Goal: Navigation & Orientation: Find specific page/section

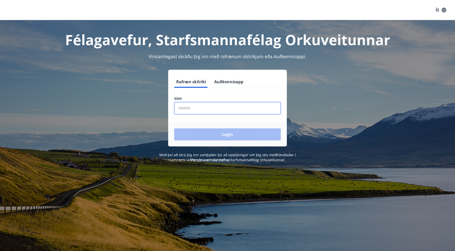
click at [206, 111] on input "phone" at bounding box center [227, 108] width 106 height 12
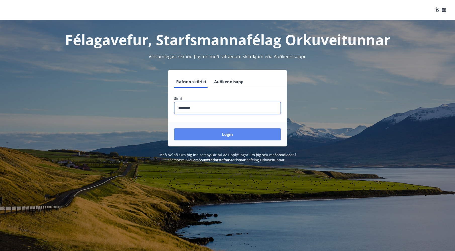
type input "********"
click at [225, 133] on button "Login" at bounding box center [227, 135] width 106 height 12
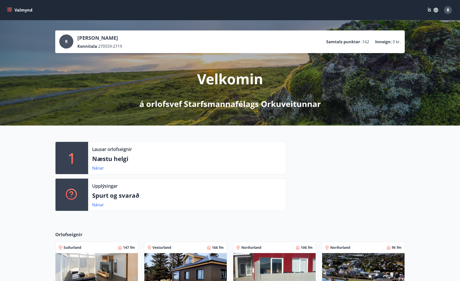
drag, startPoint x: 10, startPoint y: 7, endPoint x: 9, endPoint y: 10, distance: 2.9
click at [9, 7] on button "Valmynd" at bounding box center [20, 10] width 28 height 9
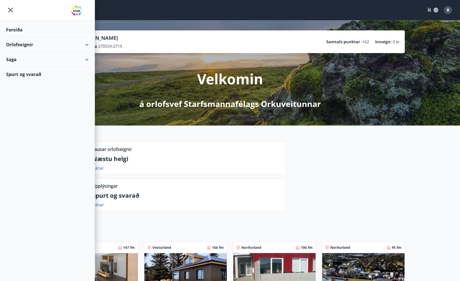
click at [33, 75] on div "Spurt og svarað" at bounding box center [47, 74] width 83 height 15
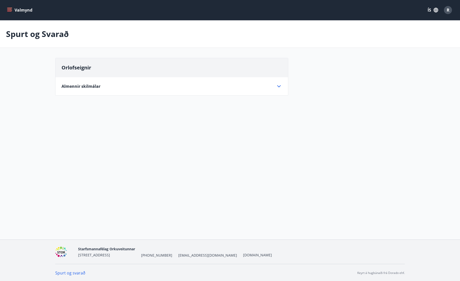
click at [280, 85] on icon at bounding box center [279, 86] width 6 height 6
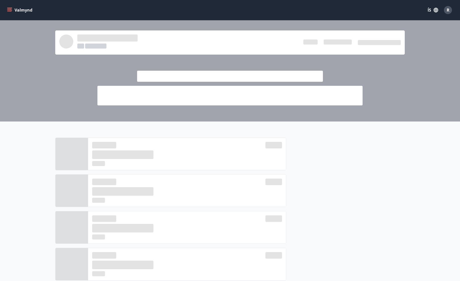
click at [10, 10] on icon "menu" at bounding box center [10, 10] width 6 height 1
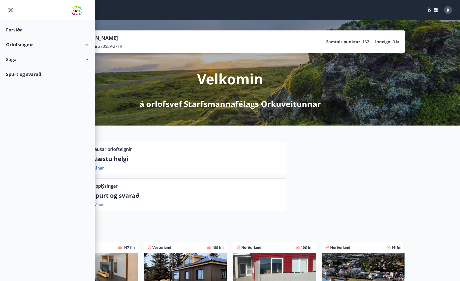
click at [87, 43] on div "Orlofseignir" at bounding box center [47, 44] width 83 height 15
click at [86, 80] on div "Saga" at bounding box center [47, 80] width 83 height 15
click at [16, 29] on div "Forsíða" at bounding box center [47, 29] width 83 height 15
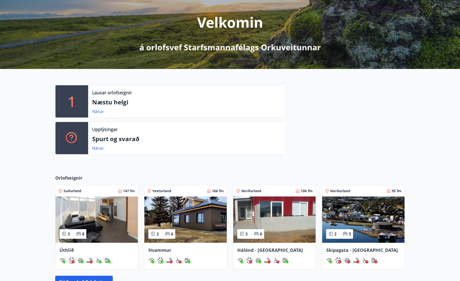
scroll to position [134, 0]
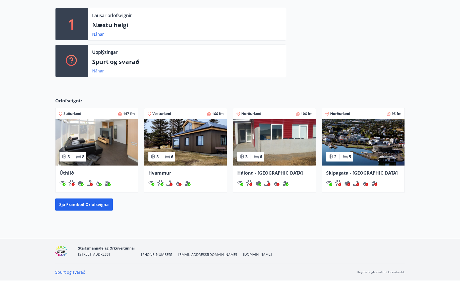
click at [99, 71] on link "Nánar" at bounding box center [98, 71] width 12 height 6
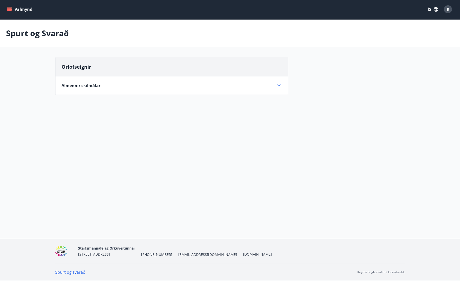
click at [281, 84] on icon at bounding box center [279, 85] width 6 height 6
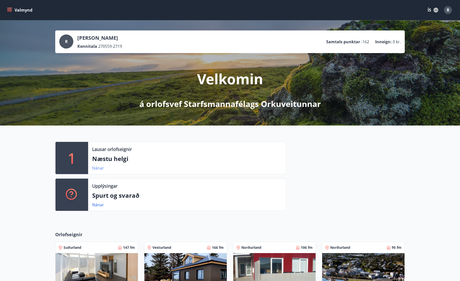
click at [95, 168] on link "Nánar" at bounding box center [98, 168] width 12 height 6
click at [11, 9] on icon "menu" at bounding box center [9, 9] width 5 height 1
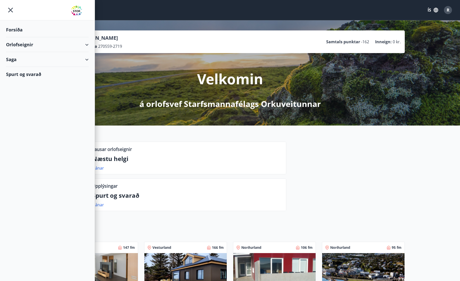
click at [17, 30] on div "Forsíða" at bounding box center [47, 29] width 83 height 15
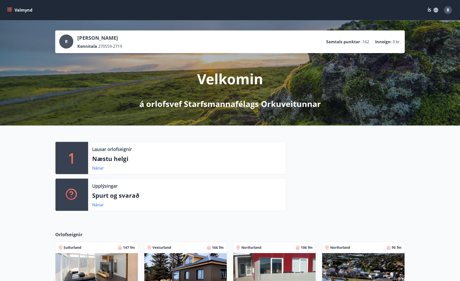
click at [11, 11] on icon "menu" at bounding box center [9, 10] width 5 height 5
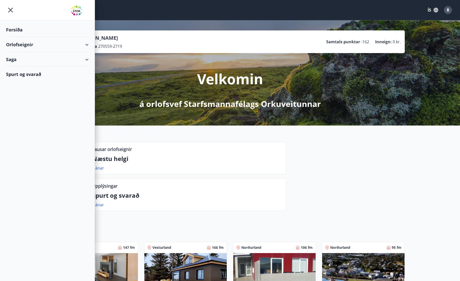
click at [86, 45] on div "Orlofseignir" at bounding box center [47, 44] width 83 height 15
click at [448, 8] on span "R" at bounding box center [448, 10] width 3 height 6
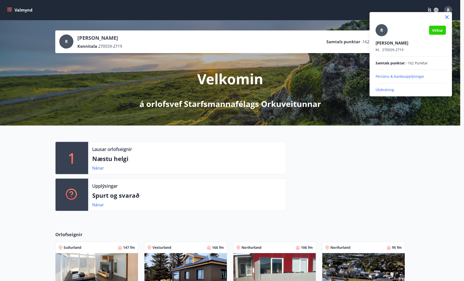
click at [388, 88] on p "Útskráning" at bounding box center [410, 89] width 70 height 5
